Goal: Transaction & Acquisition: Book appointment/travel/reservation

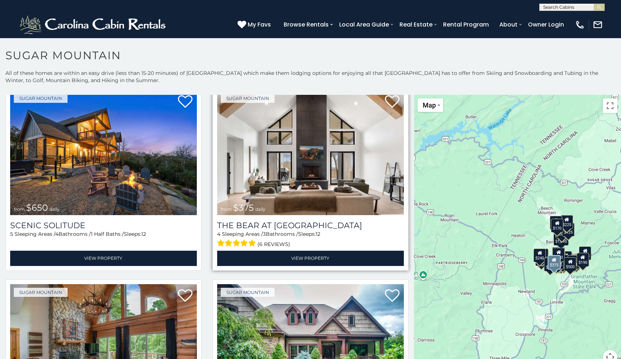
scroll to position [32, 0]
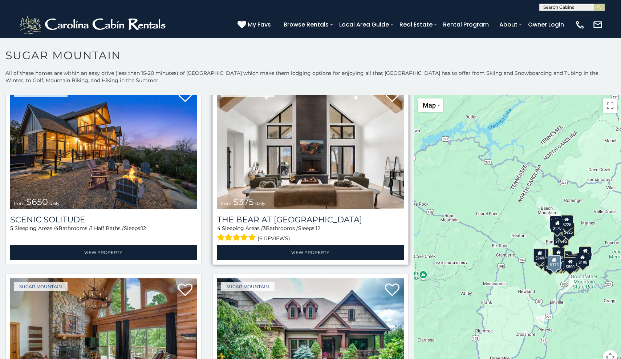
click at [309, 169] on img at bounding box center [310, 146] width 187 height 125
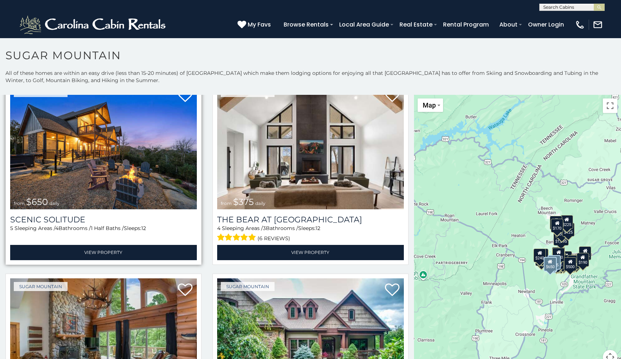
click at [97, 138] on img at bounding box center [103, 146] width 187 height 125
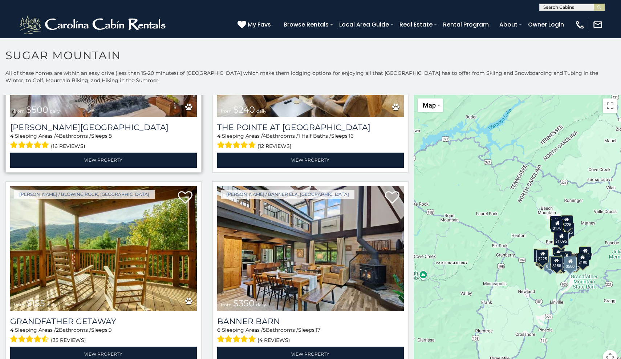
scroll to position [2062, 0]
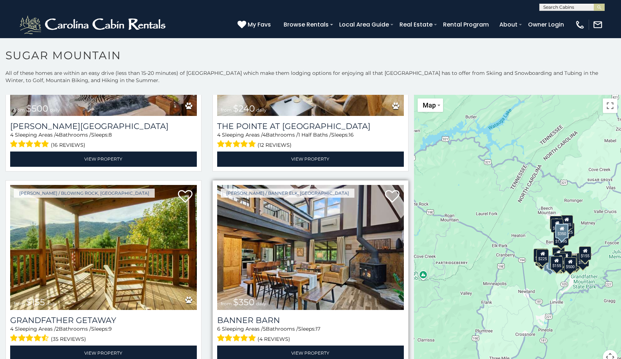
click at [301, 220] on img at bounding box center [310, 247] width 187 height 125
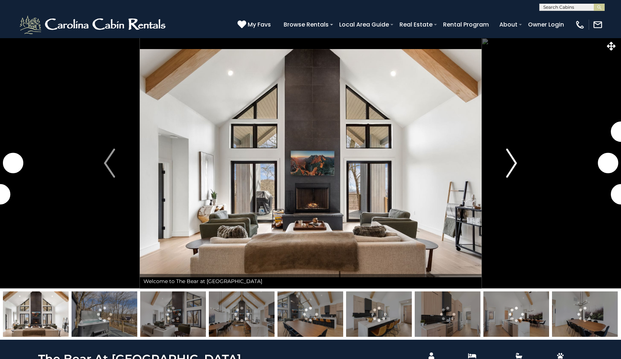
click at [512, 158] on img "Next" at bounding box center [511, 162] width 11 height 29
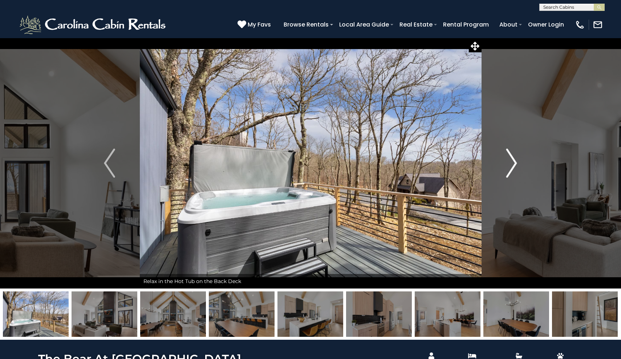
click at [513, 159] on img "Next" at bounding box center [511, 162] width 11 height 29
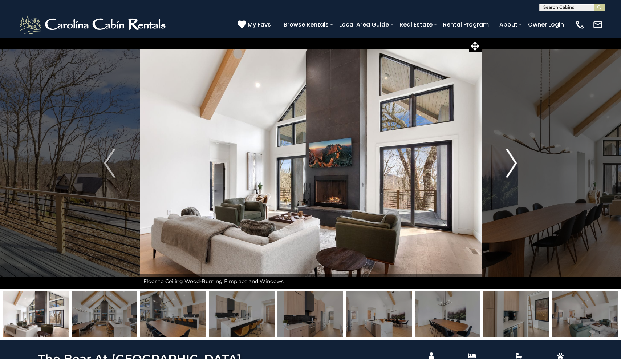
click at [513, 159] on img "Next" at bounding box center [511, 162] width 11 height 29
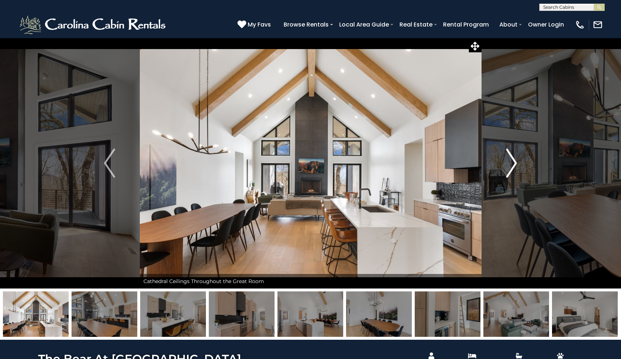
click at [513, 159] on img "Next" at bounding box center [511, 162] width 11 height 29
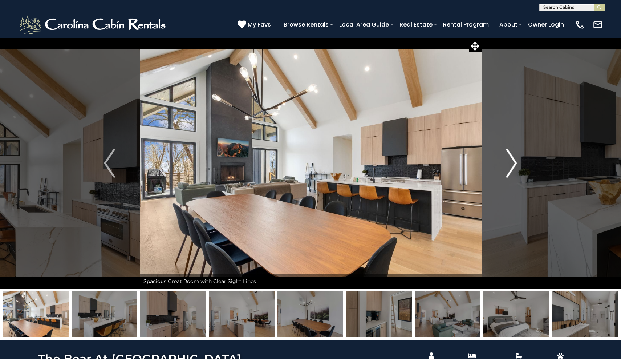
click at [513, 159] on img "Next" at bounding box center [511, 162] width 11 height 29
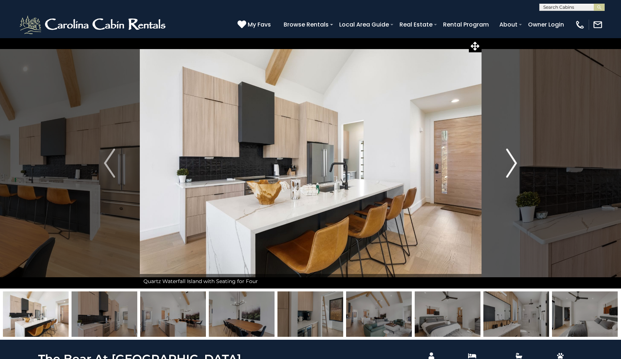
click at [513, 159] on img "Next" at bounding box center [511, 162] width 11 height 29
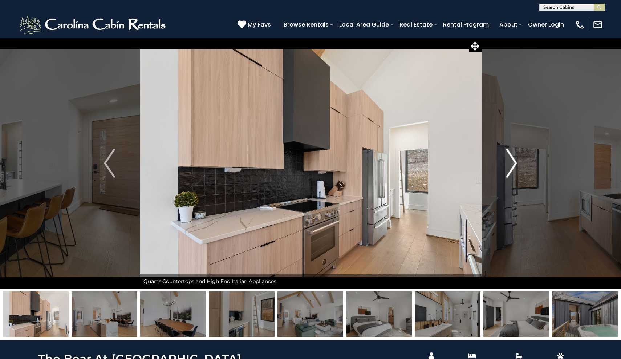
click at [513, 159] on img "Next" at bounding box center [511, 162] width 11 height 29
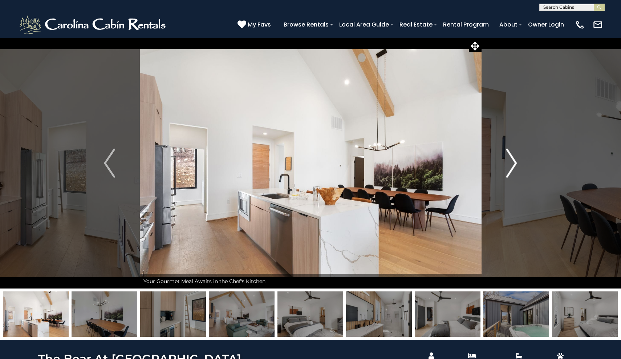
click at [513, 159] on img "Next" at bounding box center [511, 162] width 11 height 29
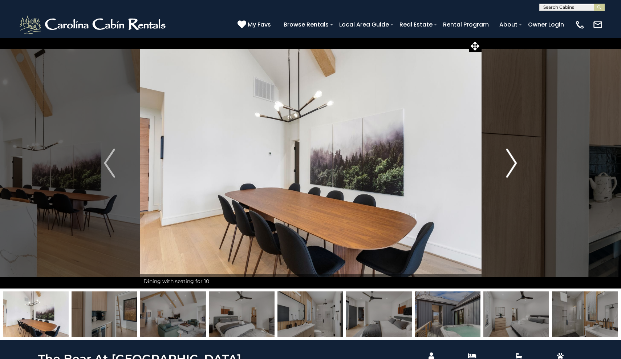
click at [513, 159] on img "Next" at bounding box center [511, 162] width 11 height 29
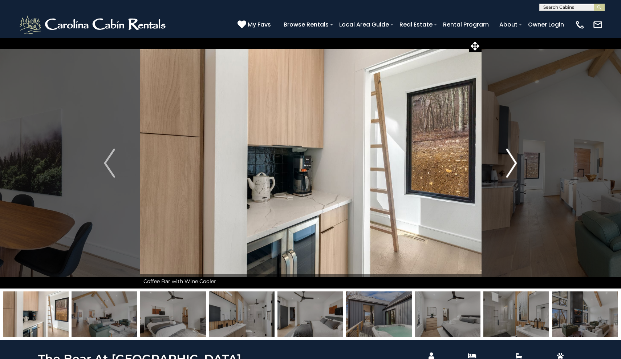
click at [513, 159] on img "Next" at bounding box center [511, 162] width 11 height 29
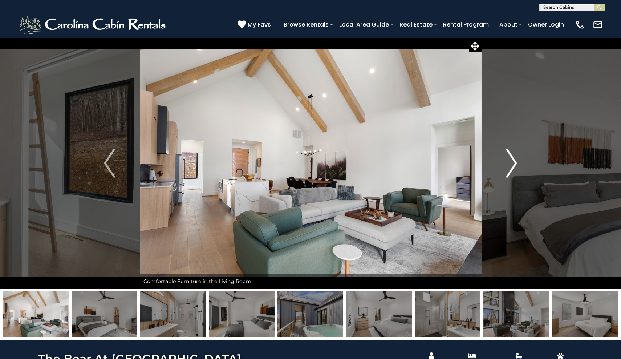
click at [513, 159] on img "Next" at bounding box center [511, 162] width 11 height 29
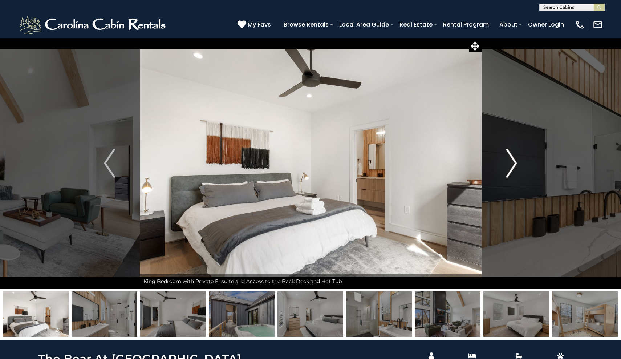
click at [514, 165] on img "Next" at bounding box center [511, 162] width 11 height 29
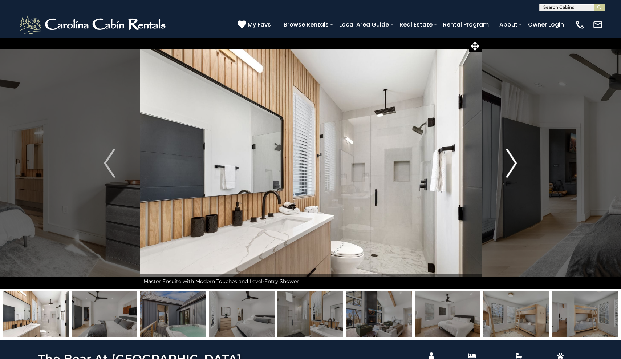
click at [514, 165] on img "Next" at bounding box center [511, 162] width 11 height 29
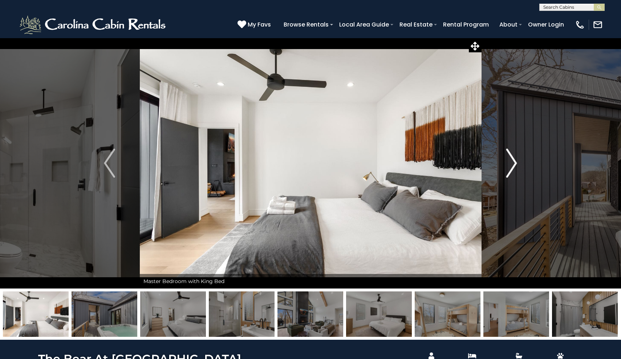
click at [514, 165] on img "Next" at bounding box center [511, 162] width 11 height 29
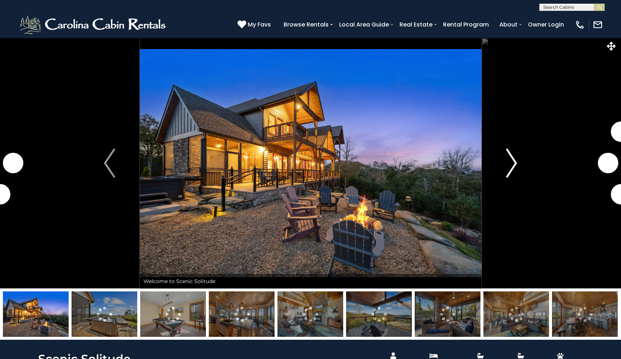
click at [513, 163] on img "Next" at bounding box center [511, 162] width 11 height 29
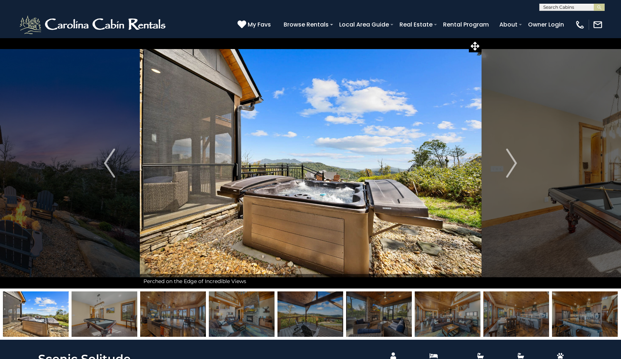
click at [442, 315] on img at bounding box center [448, 313] width 66 height 45
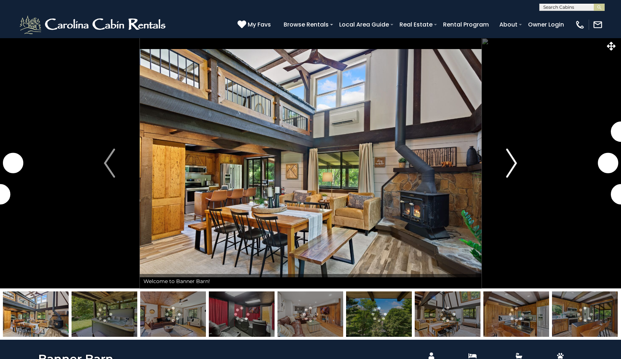
click at [518, 166] on button "Next" at bounding box center [511, 163] width 61 height 250
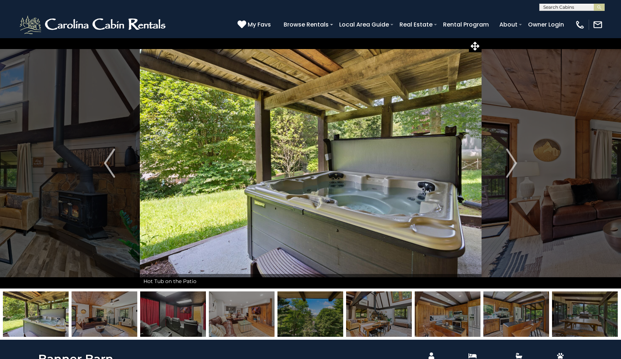
click at [447, 325] on img at bounding box center [448, 313] width 66 height 45
